Goal: Download file/media

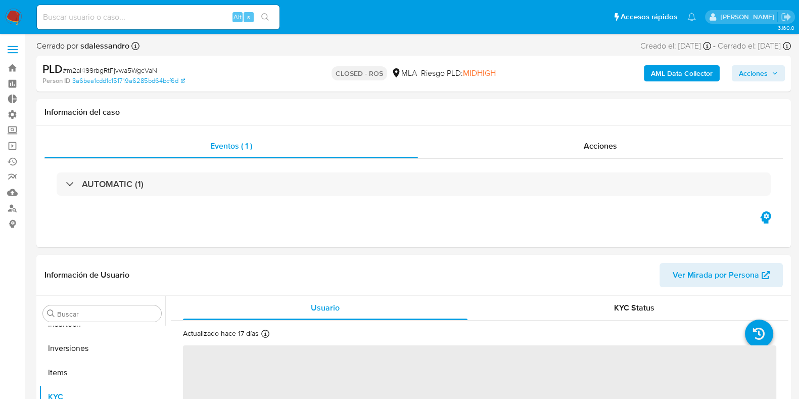
scroll to position [475, 0]
select select "10"
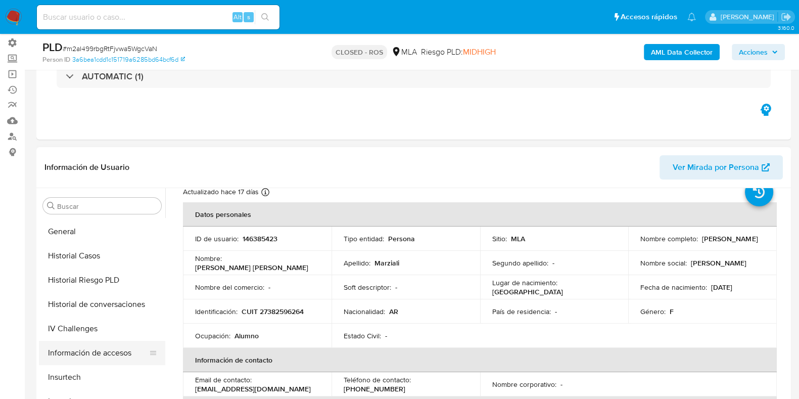
scroll to position [286, 0]
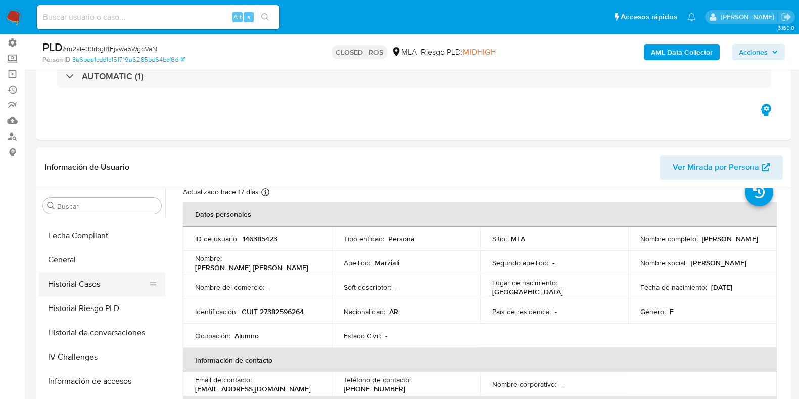
click at [104, 292] on button "Historial Casos" at bounding box center [98, 284] width 118 height 24
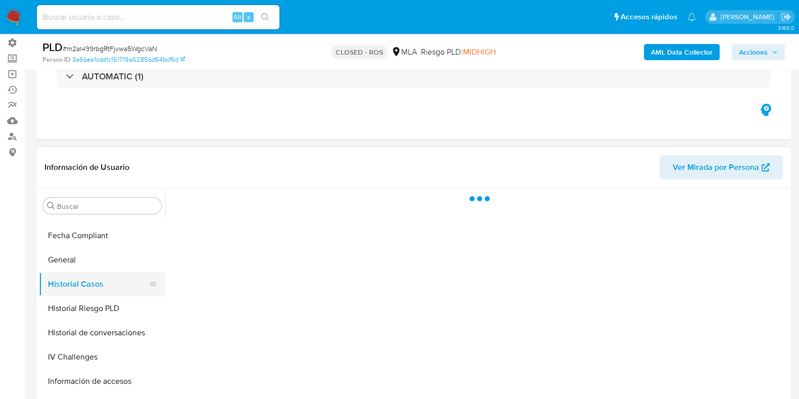
scroll to position [0, 0]
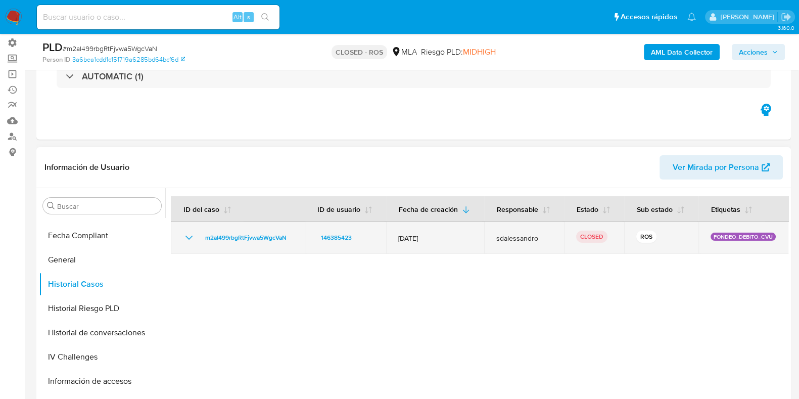
click at [191, 237] on icon "Mostrar/Ocultar" at bounding box center [188, 238] width 7 height 4
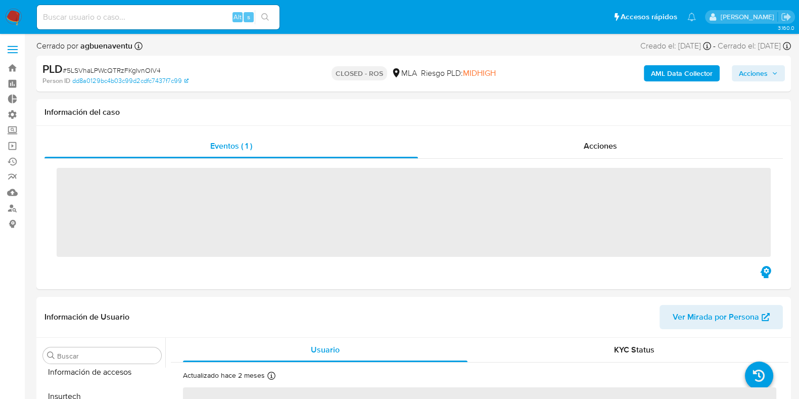
scroll to position [475, 0]
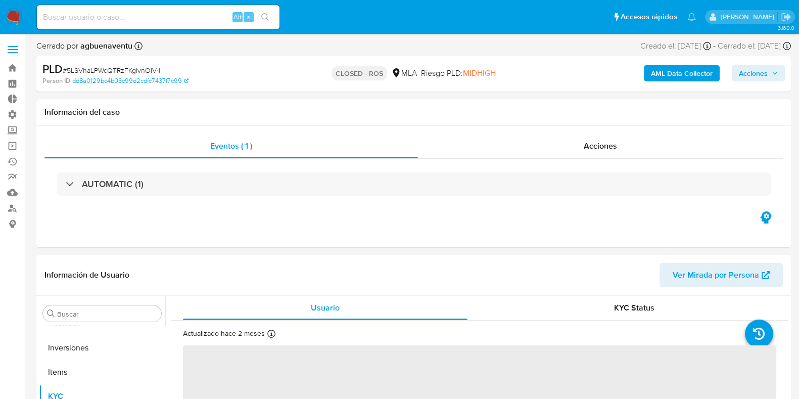
select select "10"
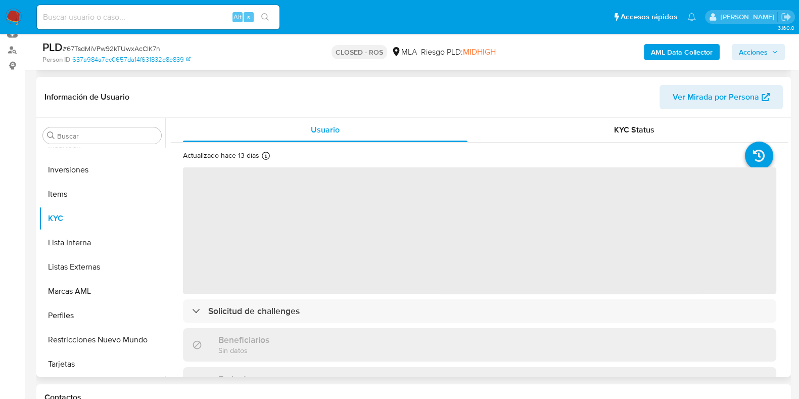
scroll to position [190, 0]
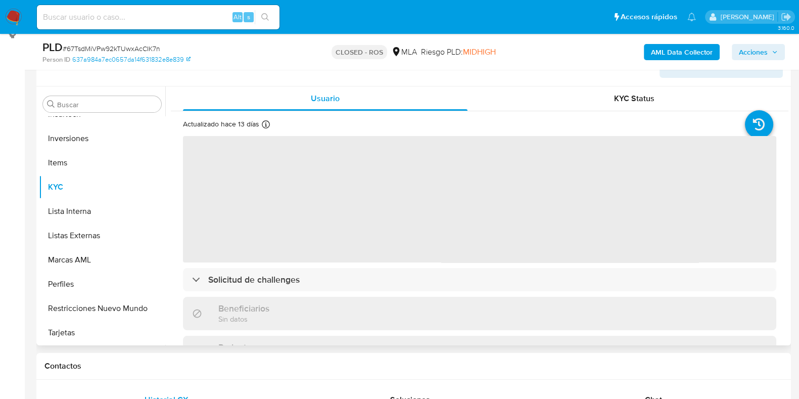
select select "10"
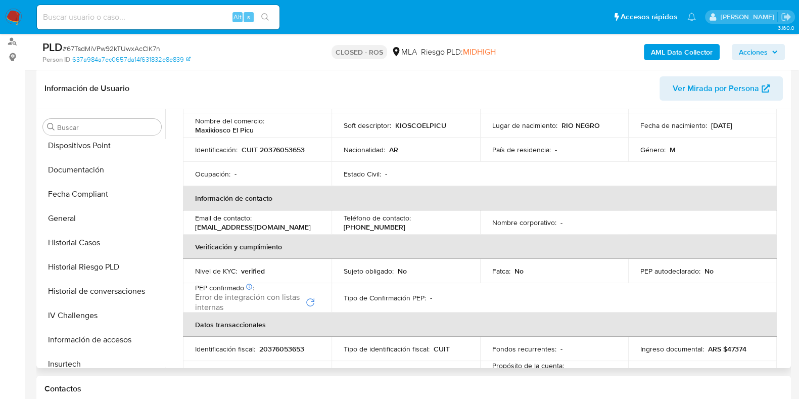
scroll to position [222, 0]
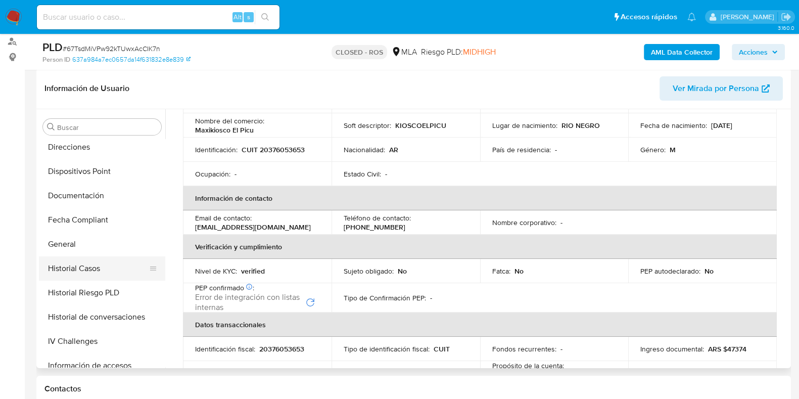
click at [83, 266] on button "Historial Casos" at bounding box center [98, 268] width 118 height 24
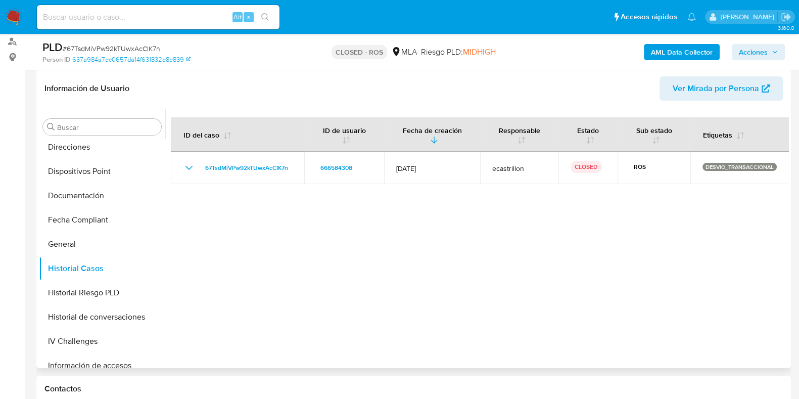
scroll to position [104, 0]
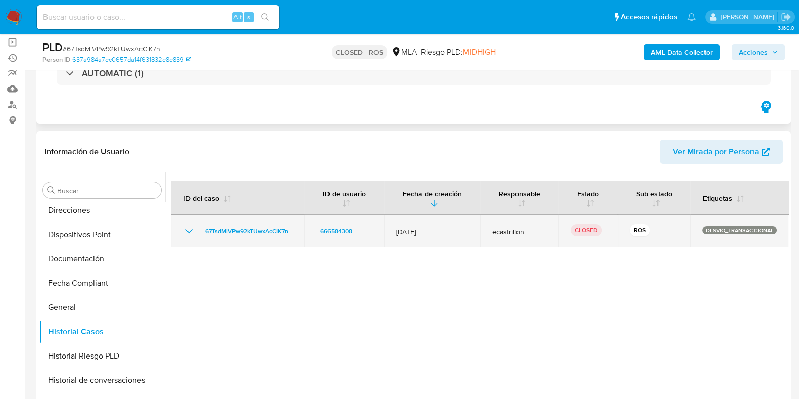
click at [189, 227] on icon "Mostrar/Ocultar" at bounding box center [189, 231] width 12 height 12
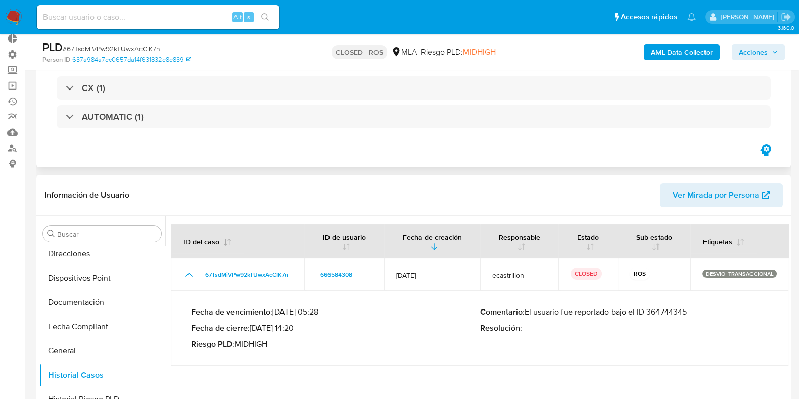
scroll to position [40, 0]
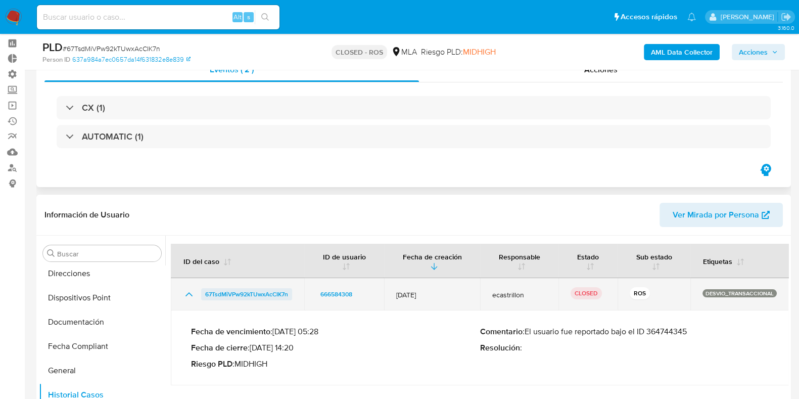
click at [223, 295] on span "67TsdMiVPw92kTUwxAcCIK7n" at bounding box center [246, 294] width 83 height 12
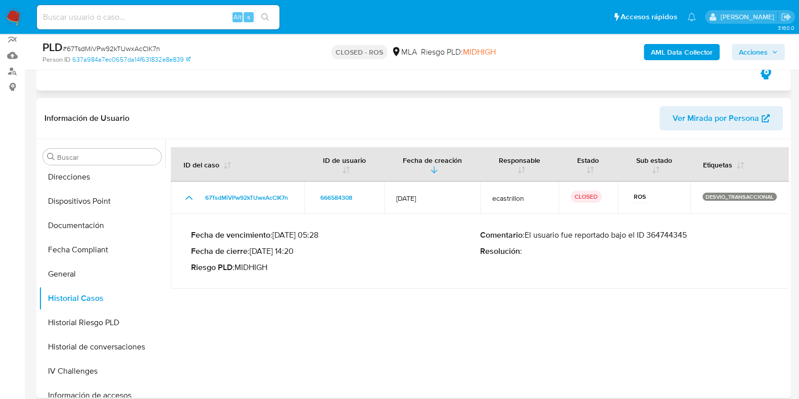
scroll to position [144, 0]
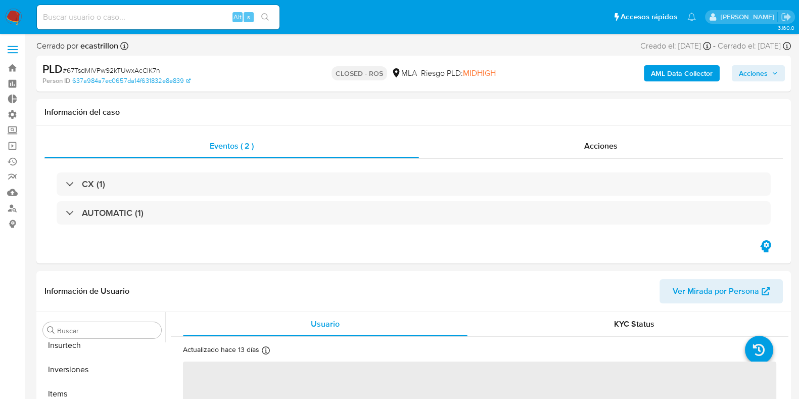
scroll to position [475, 0]
select select "10"
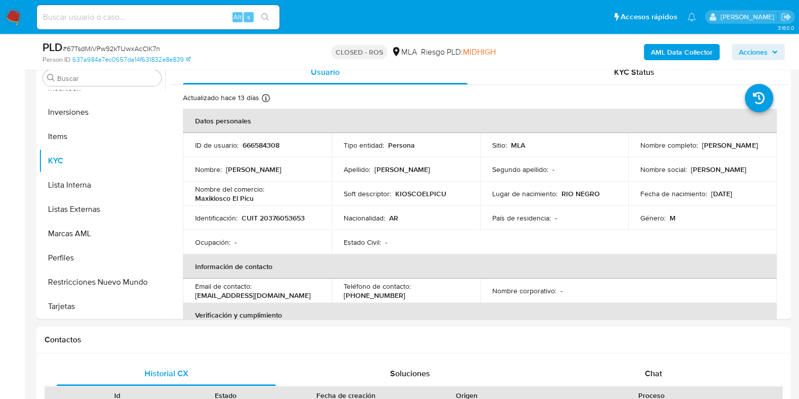
scroll to position [217, 0]
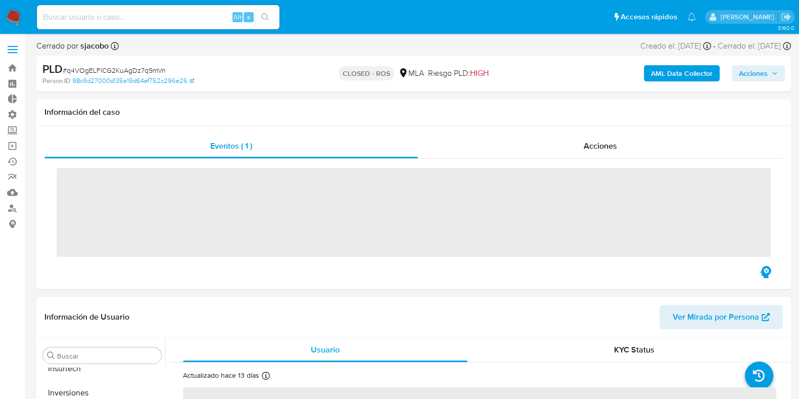
scroll to position [475, 0]
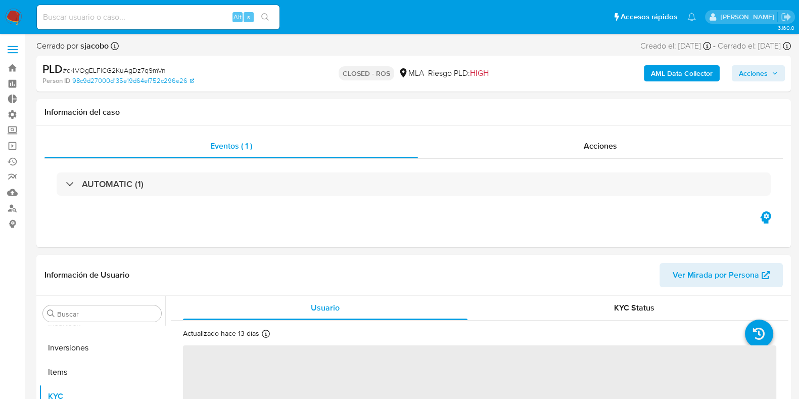
select select "10"
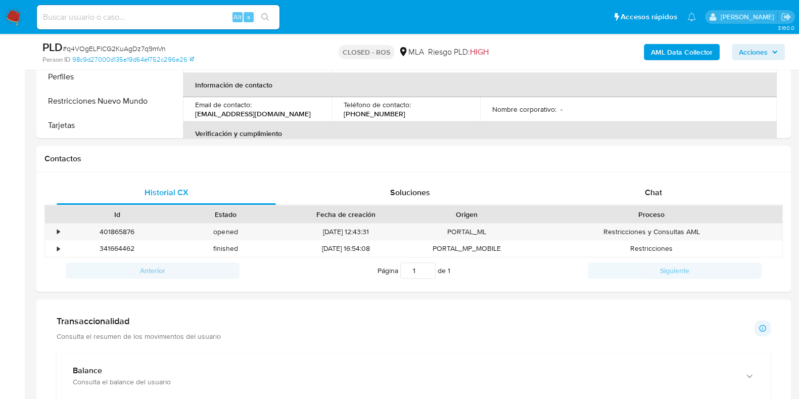
scroll to position [382, 0]
click at [58, 228] on div "•" at bounding box center [58, 230] width 3 height 10
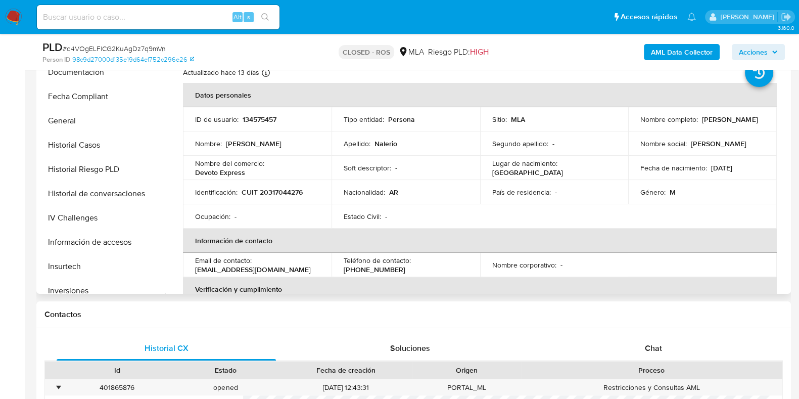
scroll to position [249, 0]
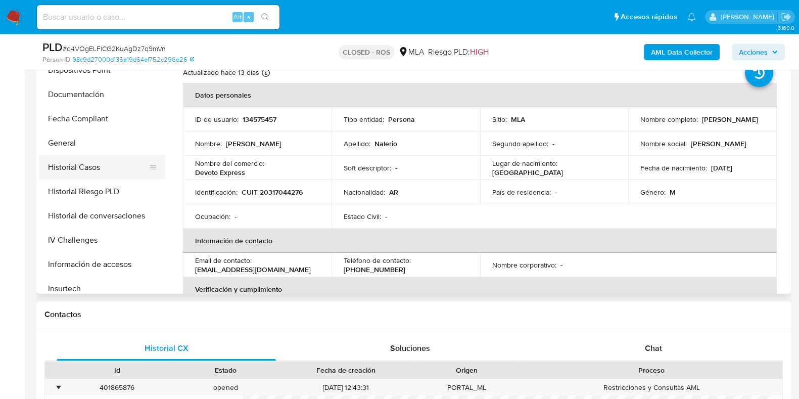
click at [74, 161] on button "Historial Casos" at bounding box center [98, 167] width 118 height 24
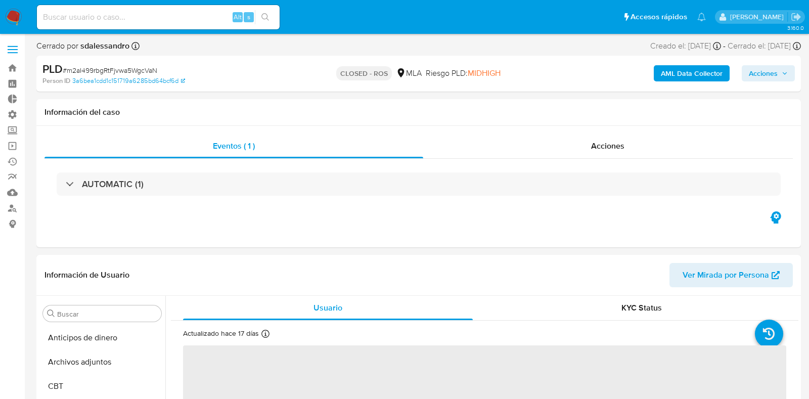
select select "10"
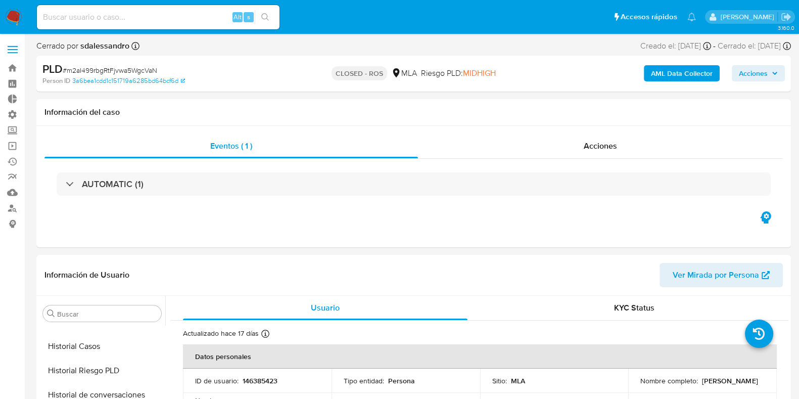
scroll to position [430, 0]
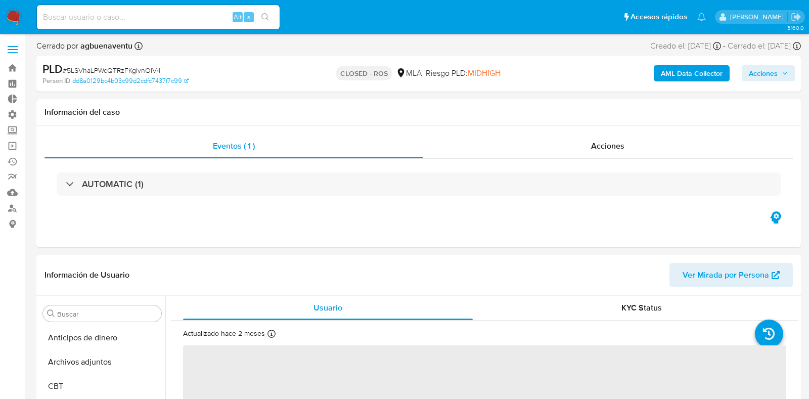
select select "10"
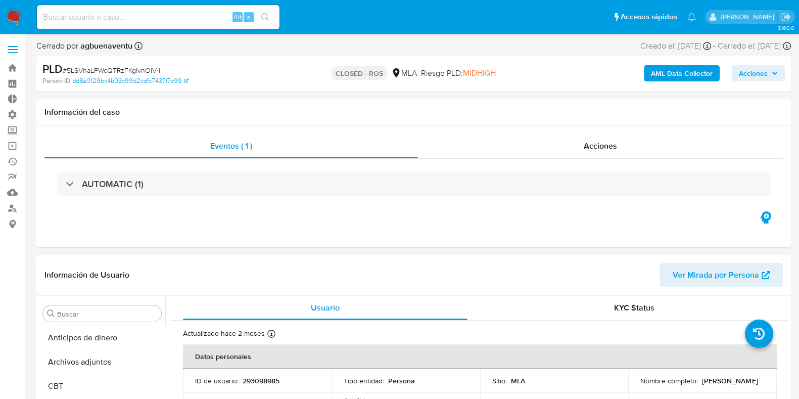
scroll to position [475, 0]
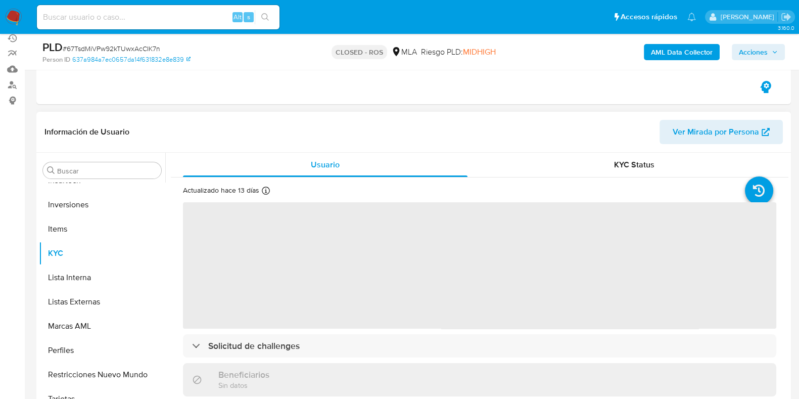
scroll to position [126, 0]
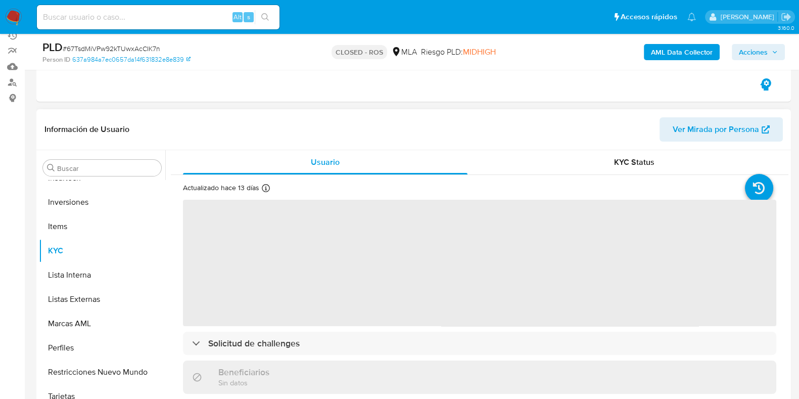
select select "10"
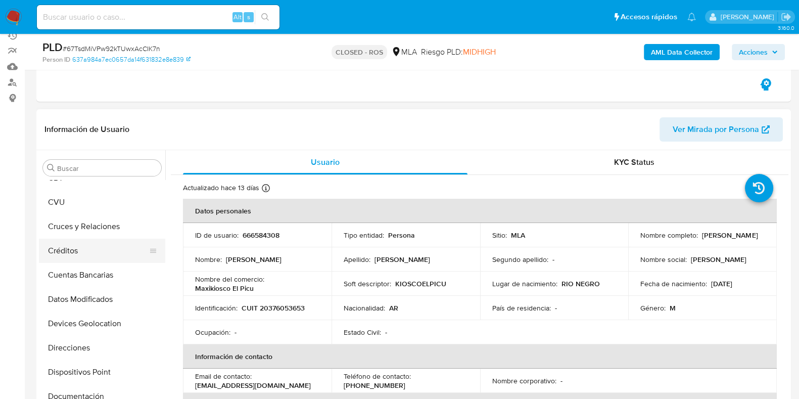
scroll to position [0, 0]
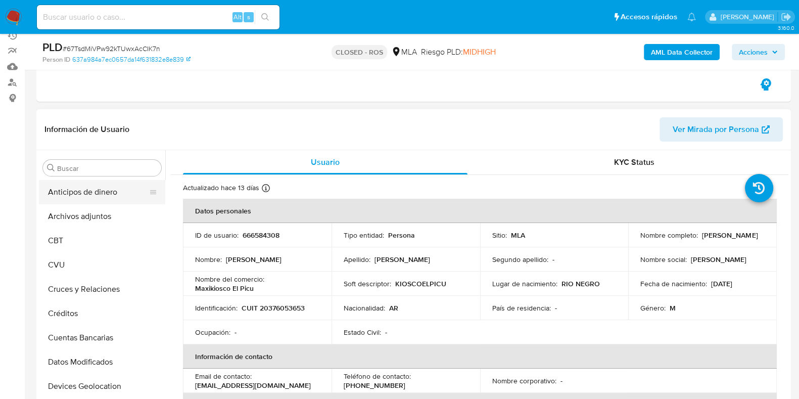
click at [99, 199] on button "Anticipos de dinero" at bounding box center [98, 192] width 118 height 24
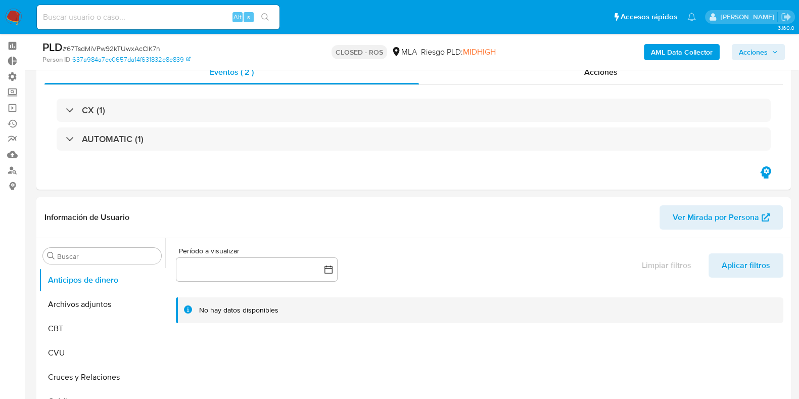
scroll to position [63, 0]
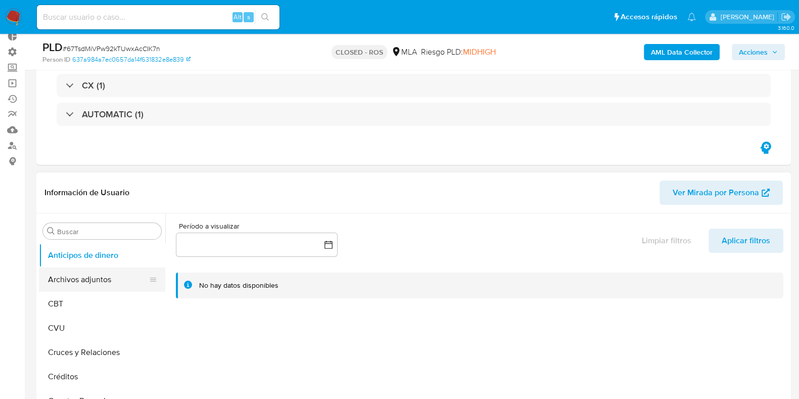
click at [97, 282] on button "Archivos adjuntos" at bounding box center [98, 279] width 118 height 24
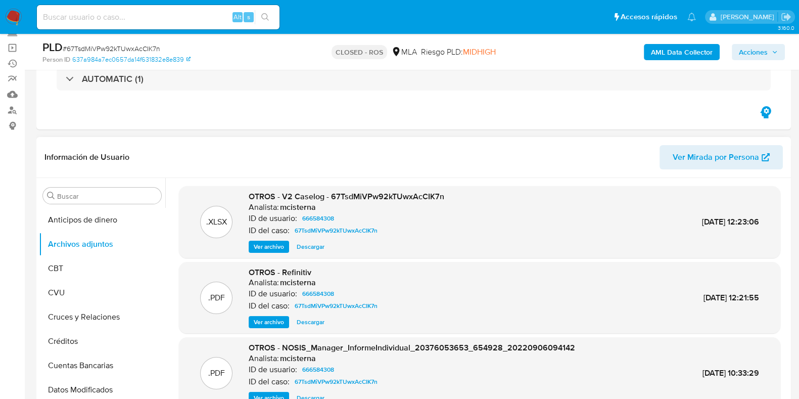
scroll to position [126, 0]
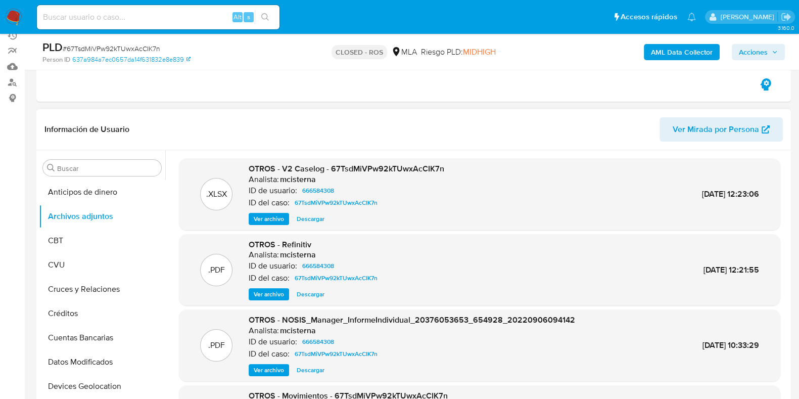
click at [275, 218] on span "Ver archivo" at bounding box center [269, 219] width 30 height 10
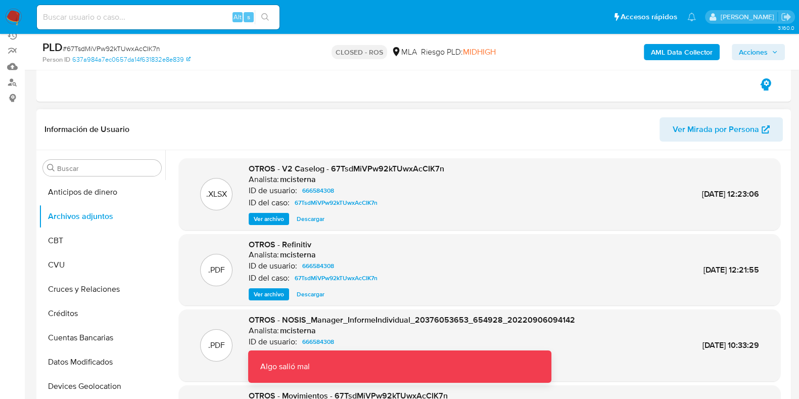
click at [311, 220] on span "Descargar" at bounding box center [311, 219] width 28 height 10
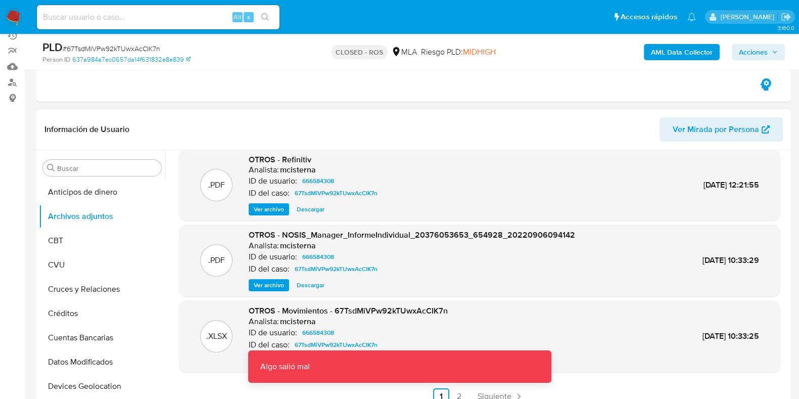
scroll to position [0, 0]
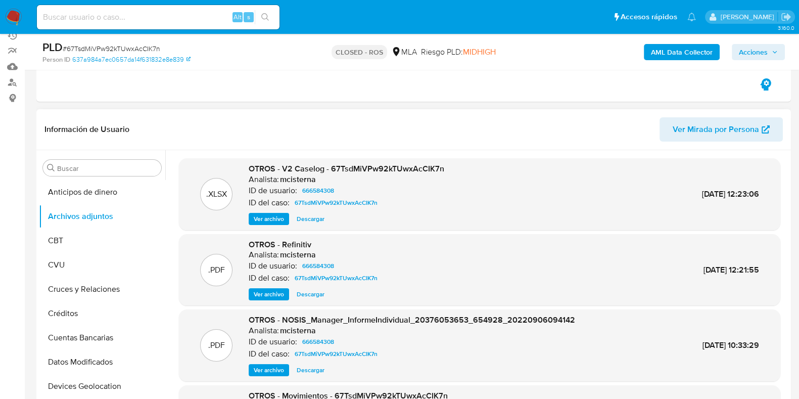
click at [269, 220] on span "Ver archivo" at bounding box center [269, 219] width 30 height 10
